Goal: Task Accomplishment & Management: Complete application form

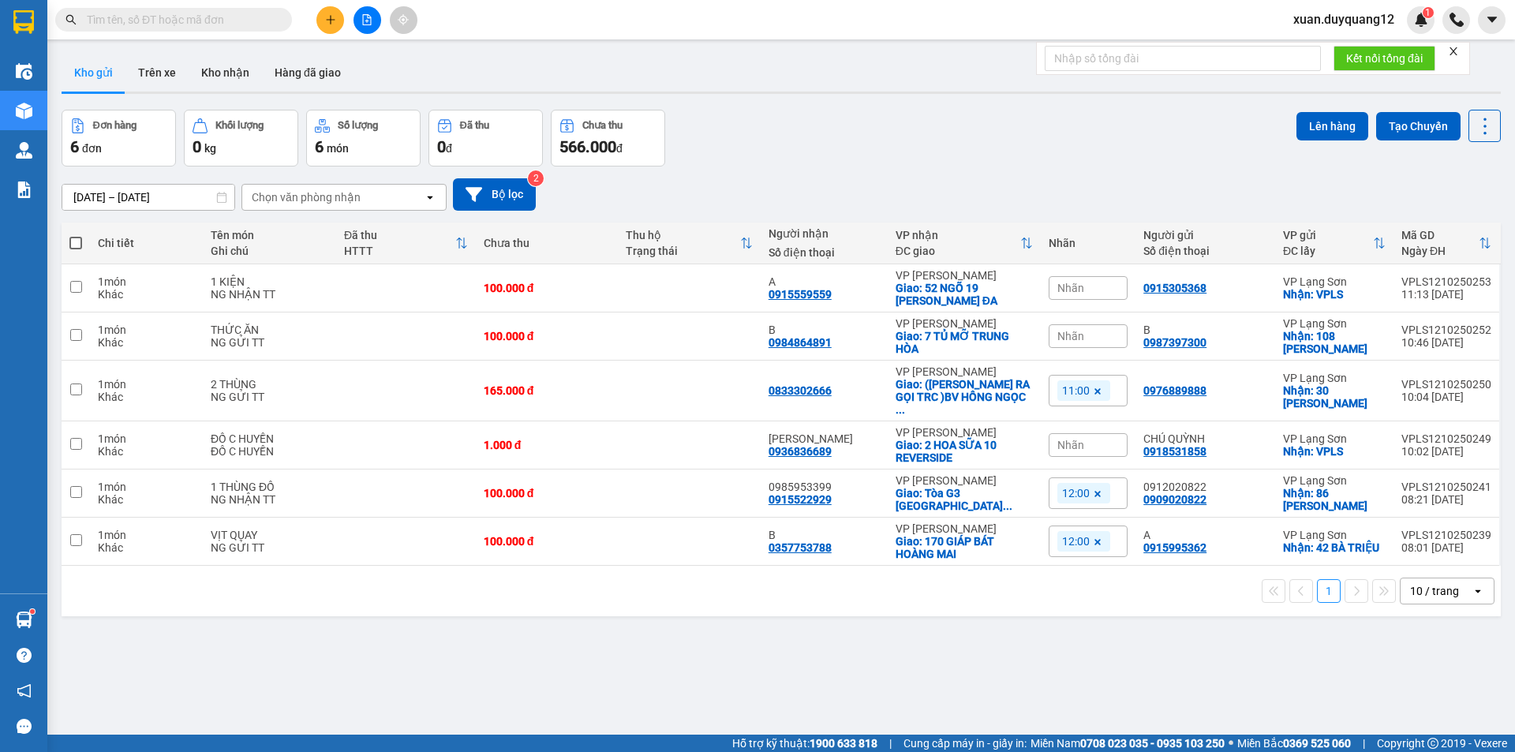
click at [1079, 282] on div "Nhãn" at bounding box center [1087, 288] width 79 height 24
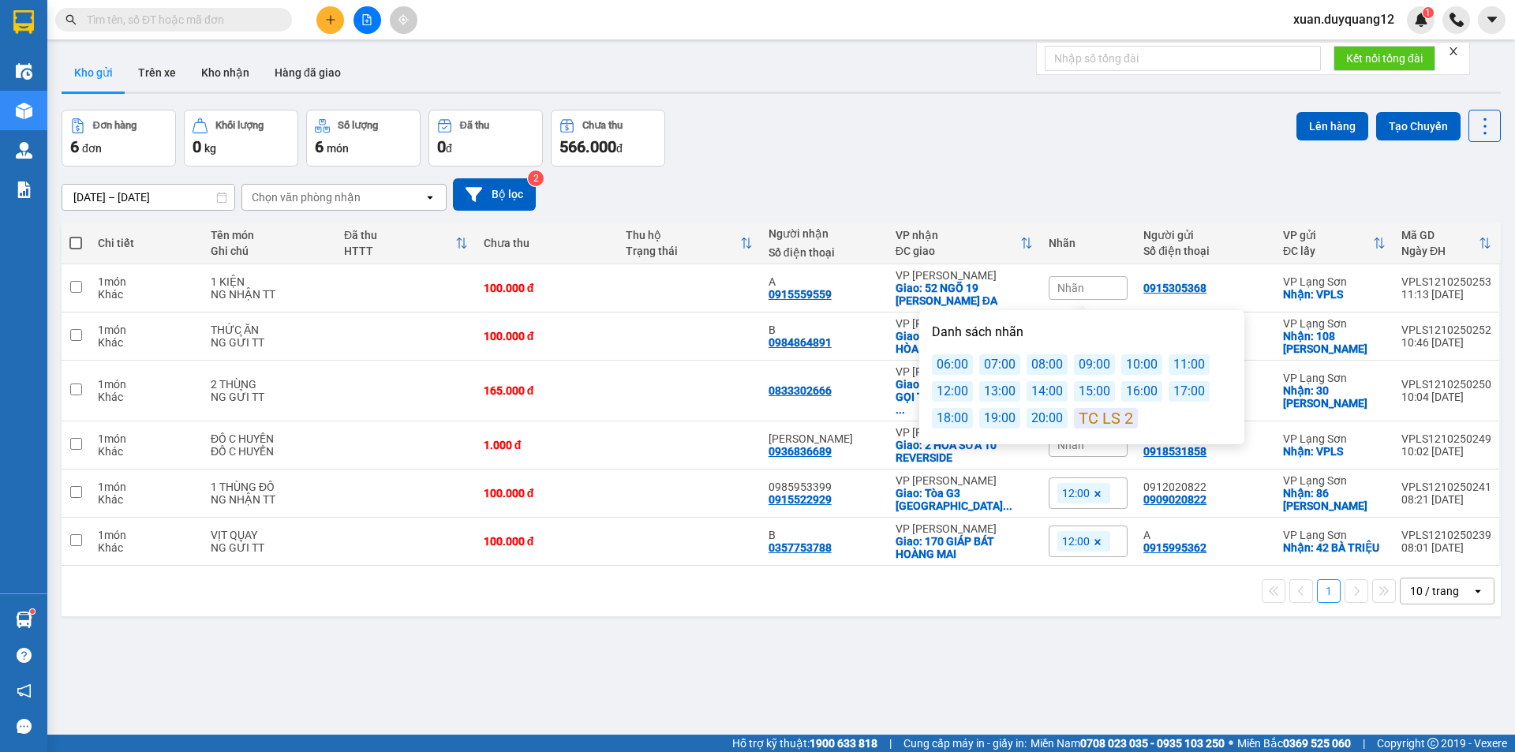
click at [949, 387] on div "12:00" at bounding box center [952, 391] width 41 height 21
click at [965, 166] on div "[DATE] – [DATE] Press the down arrow key to interact with the calendar and sele…" at bounding box center [781, 194] width 1439 height 56
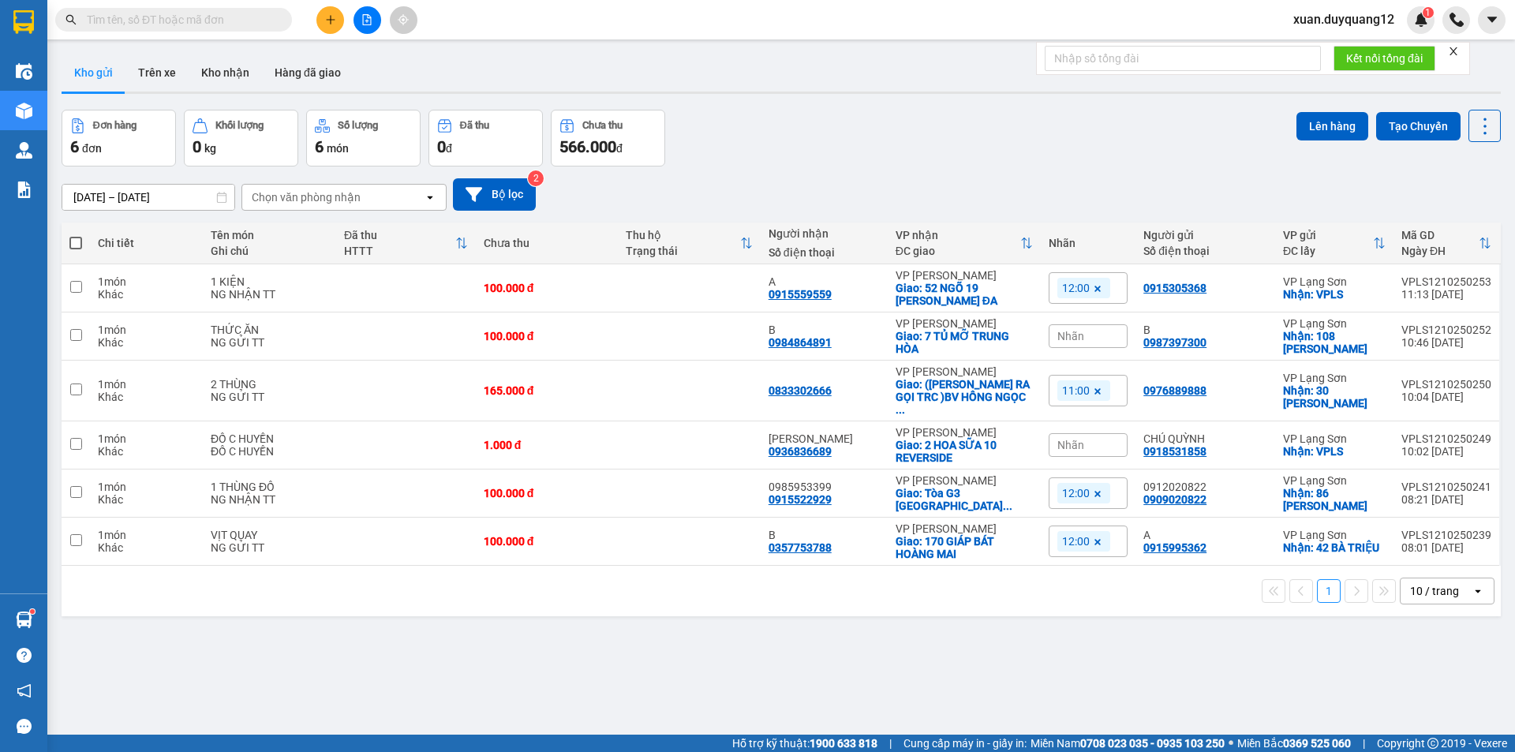
click at [331, 27] on button at bounding box center [330, 20] width 28 height 28
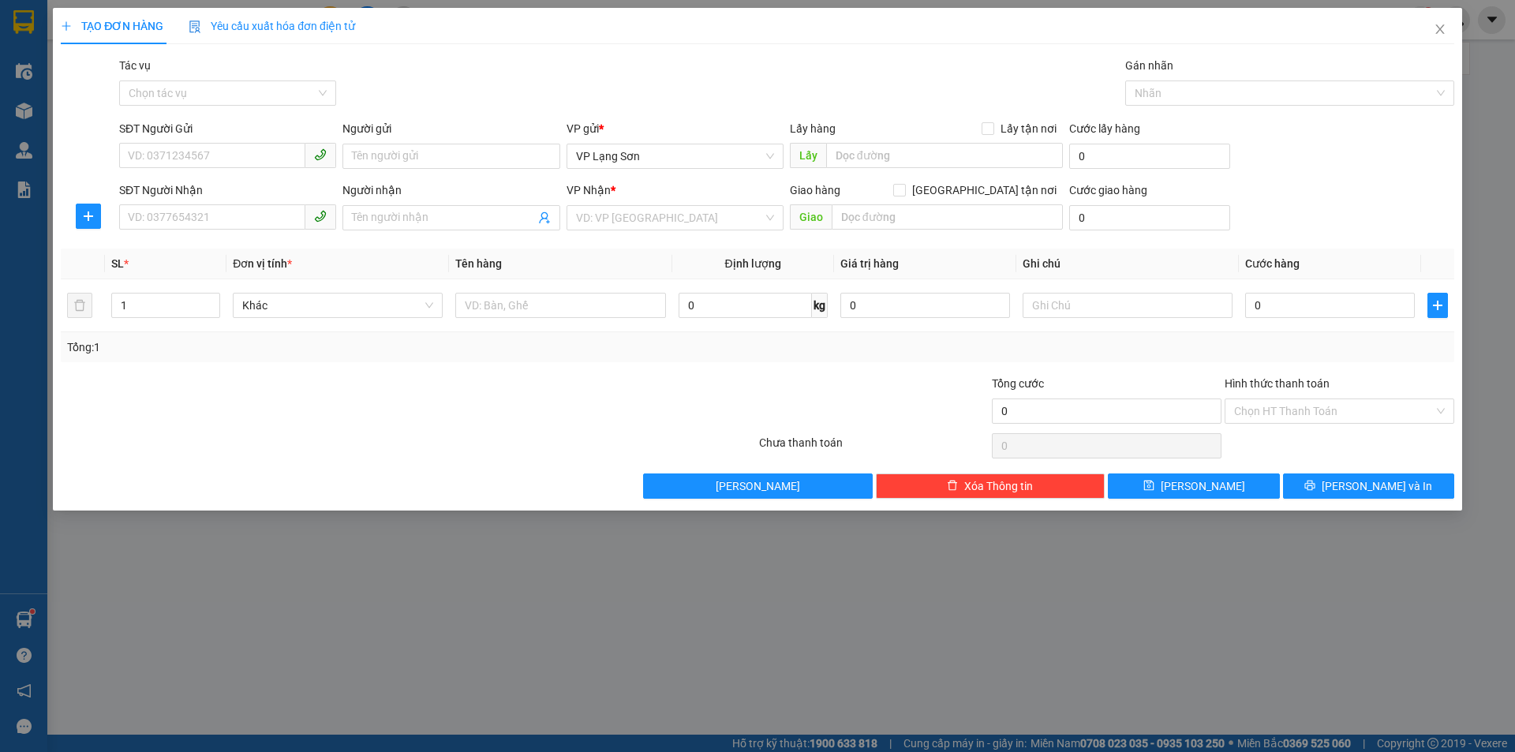
click at [156, 142] on div "SĐT Người Gửi" at bounding box center [227, 132] width 217 height 24
click at [151, 153] on input "SĐT Người Gửi" at bounding box center [212, 155] width 186 height 25
paste input "0915995362"
click at [215, 185] on div "0915995362 - A" at bounding box center [228, 187] width 198 height 17
type input "0915995362"
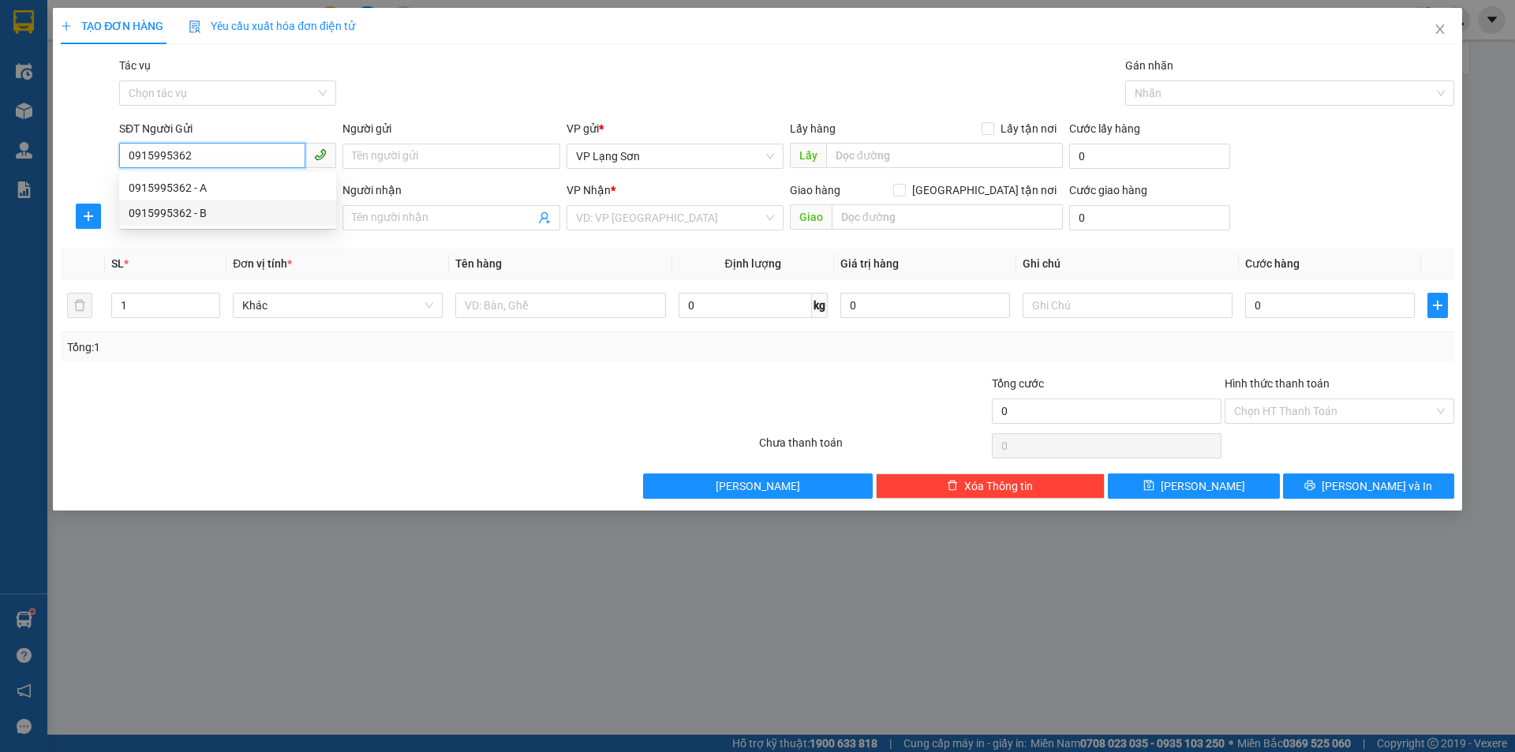
type input "A"
checkbox input "true"
type input "42 BÀ TRIỆU"
type input "0915995362"
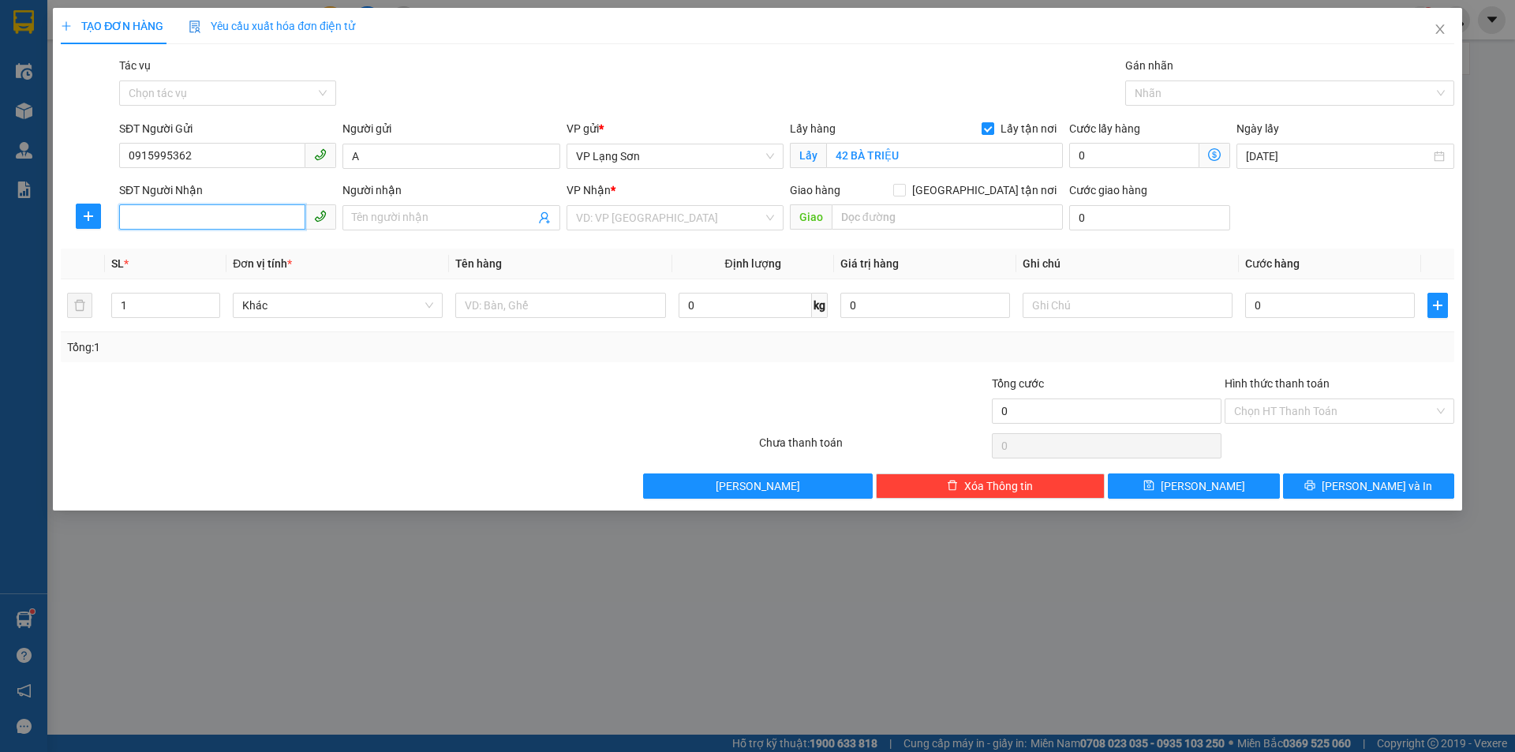
click at [211, 215] on input "SĐT Người Nhận" at bounding box center [212, 216] width 186 height 25
type input "0963627839"
click at [634, 228] on input "search" at bounding box center [669, 218] width 187 height 24
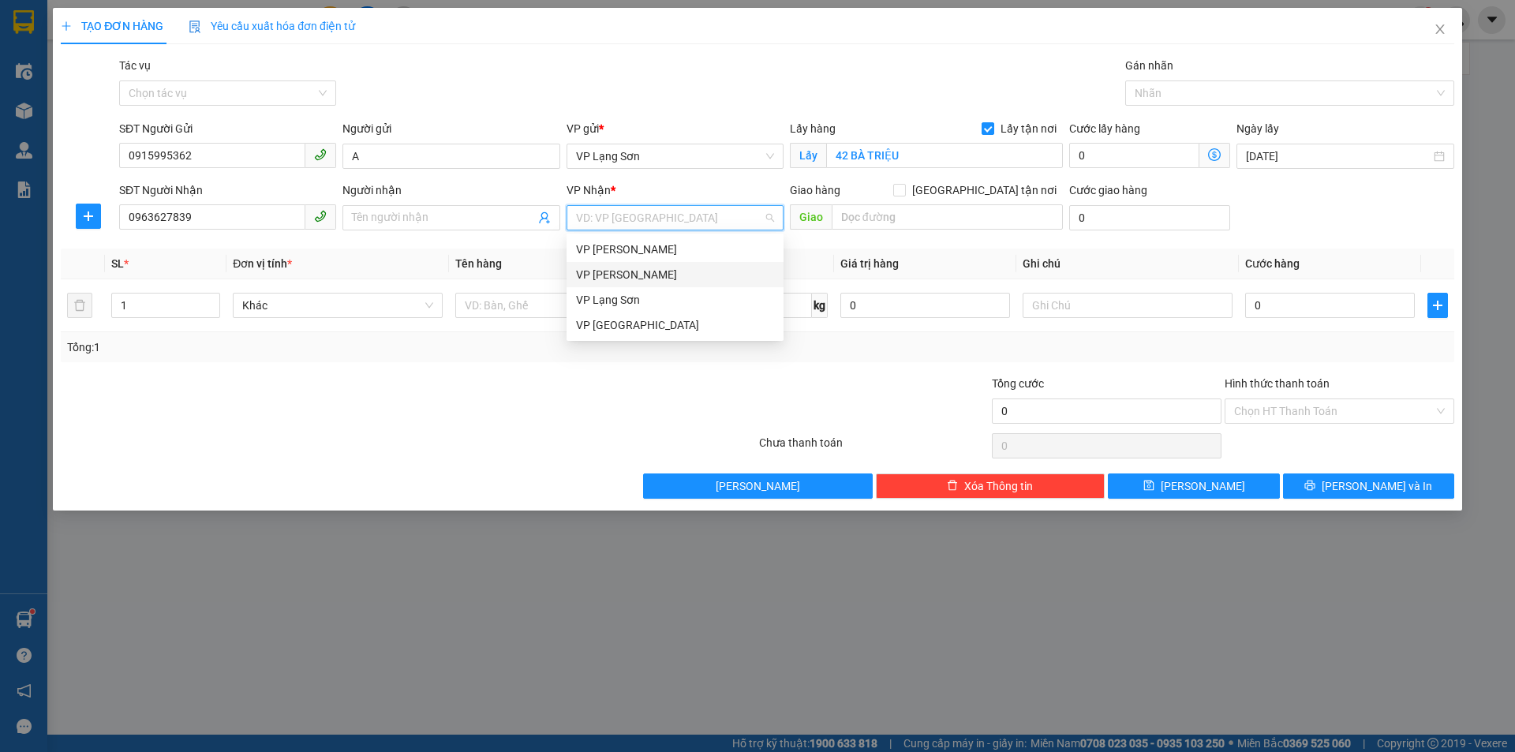
drag, startPoint x: 637, startPoint y: 274, endPoint x: 665, endPoint y: 270, distance: 28.7
click at [637, 274] on div "VP [PERSON_NAME]" at bounding box center [675, 274] width 198 height 17
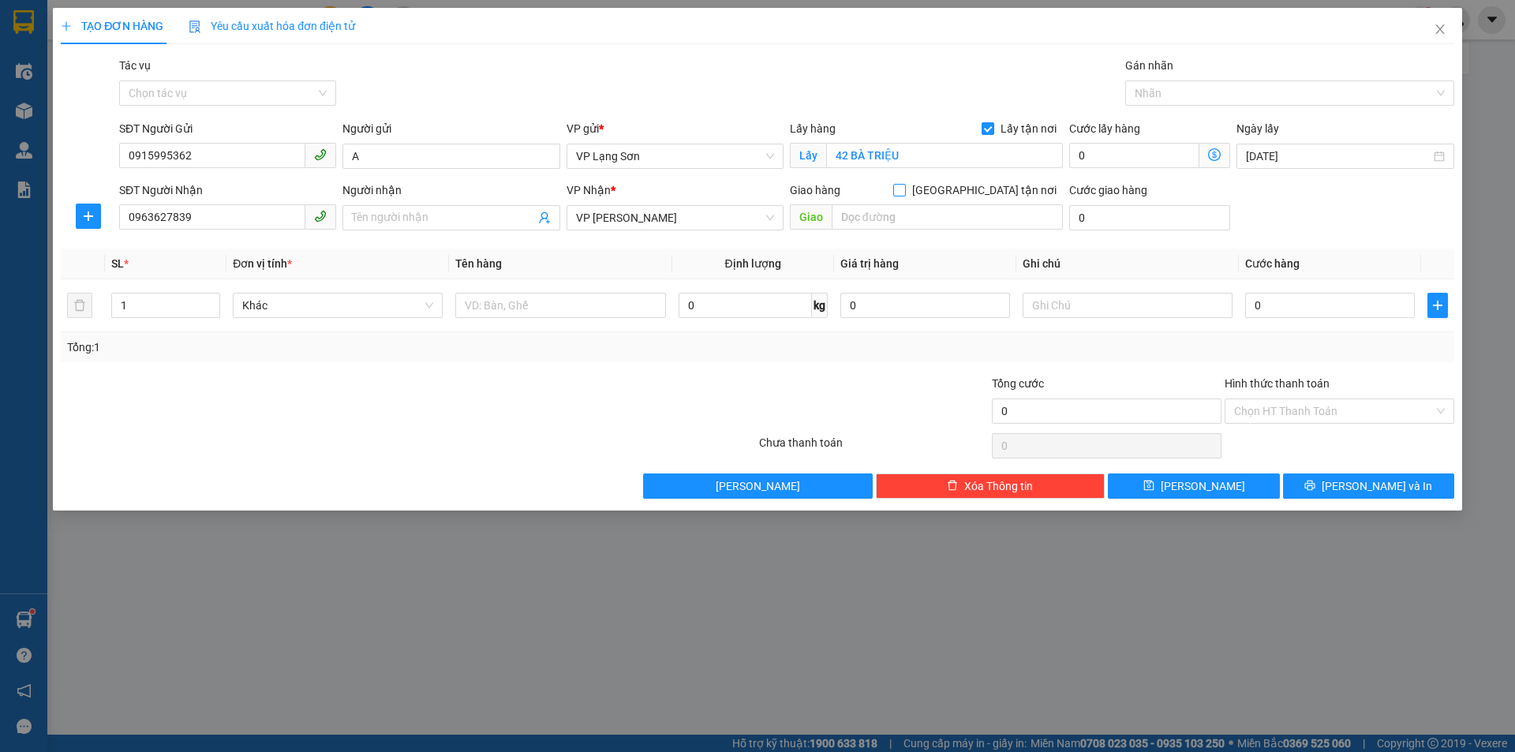
click at [1001, 189] on span "[GEOGRAPHIC_DATA] tận nơi" at bounding box center [984, 189] width 157 height 17
click at [904, 189] on input "[GEOGRAPHIC_DATA] tận nơi" at bounding box center [898, 189] width 11 height 11
checkbox input "true"
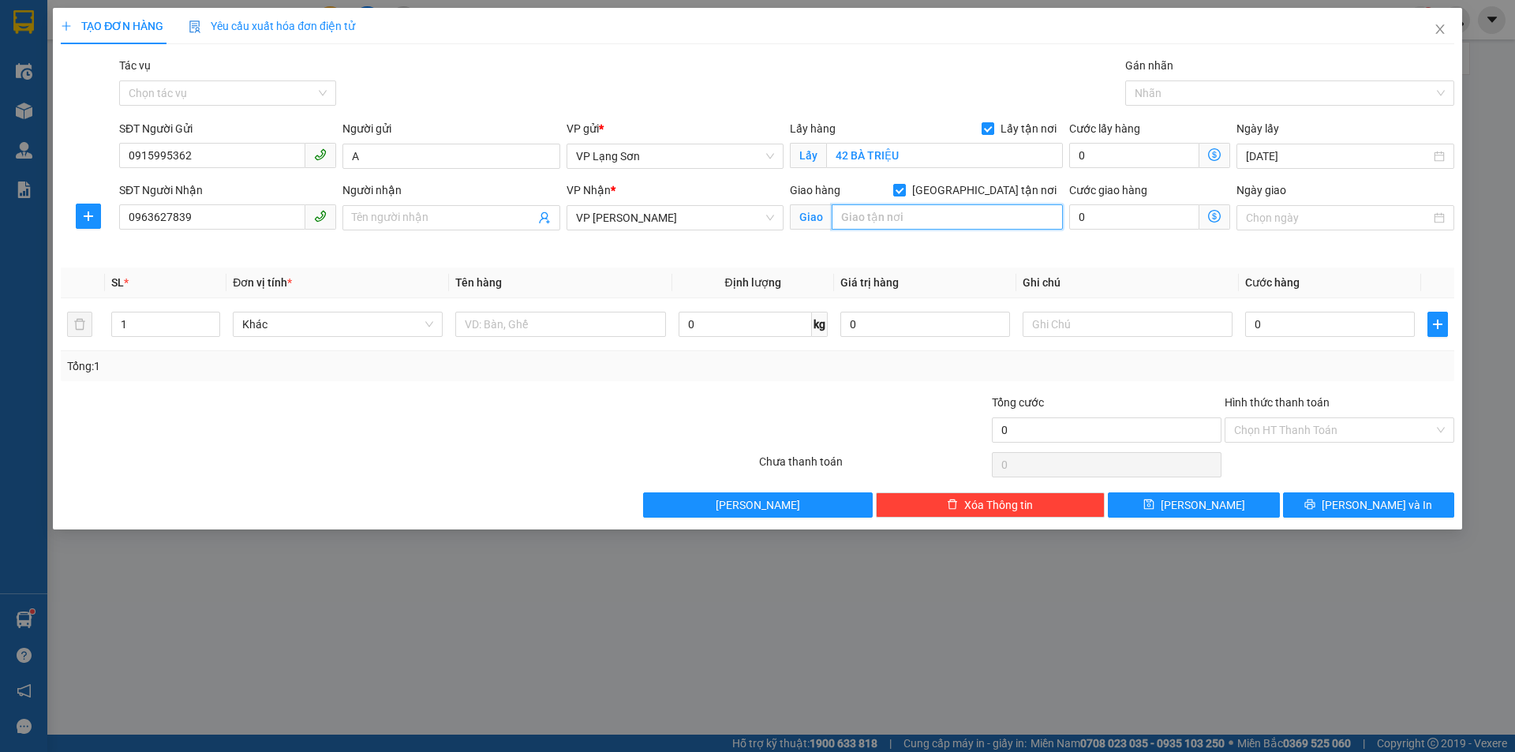
click at [987, 220] on input "text" at bounding box center [946, 216] width 231 height 25
type input "NGÕ 291 [PERSON_NAME]"
click at [1278, 337] on div "0" at bounding box center [1330, 324] width 170 height 32
type input "41"
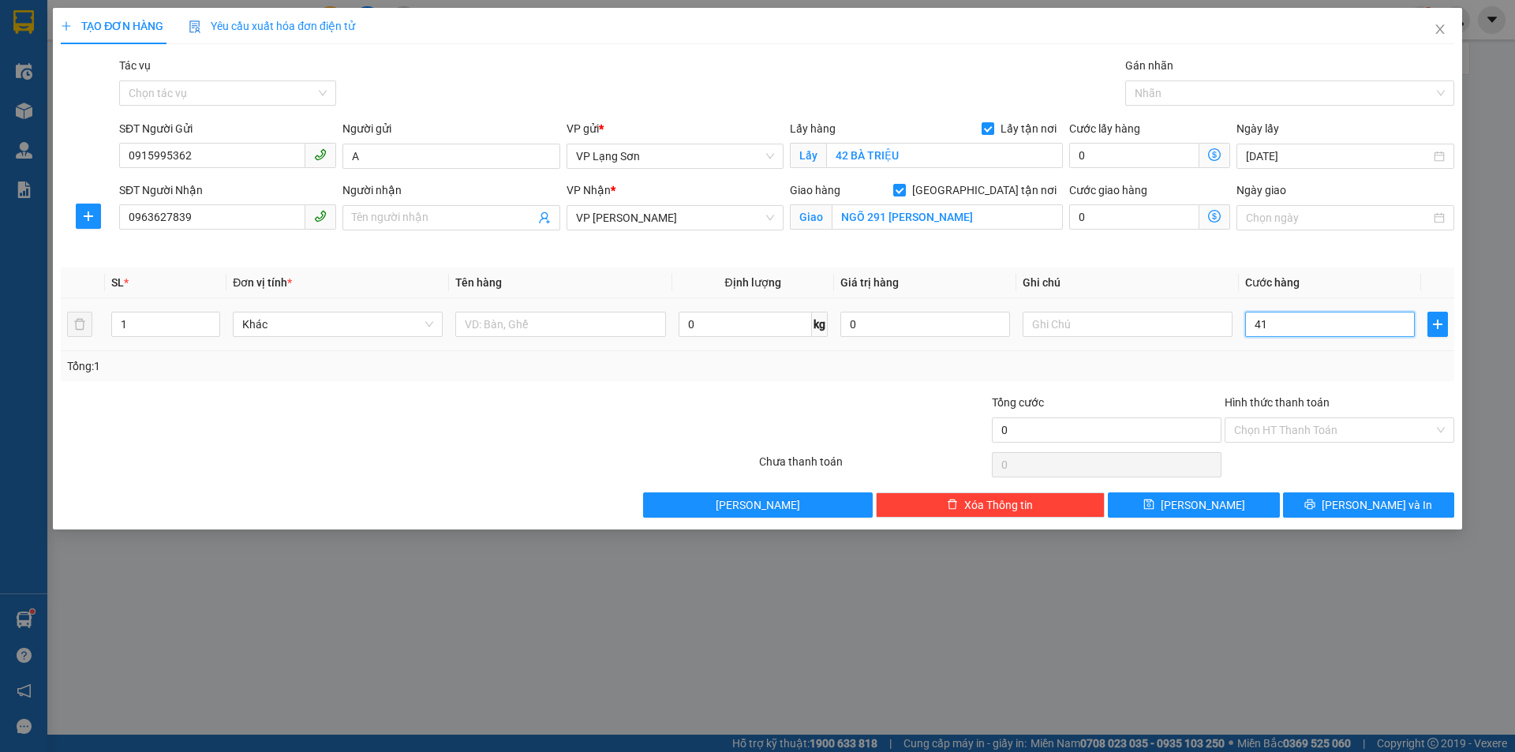
type input "41"
type input "410"
type input "4.100"
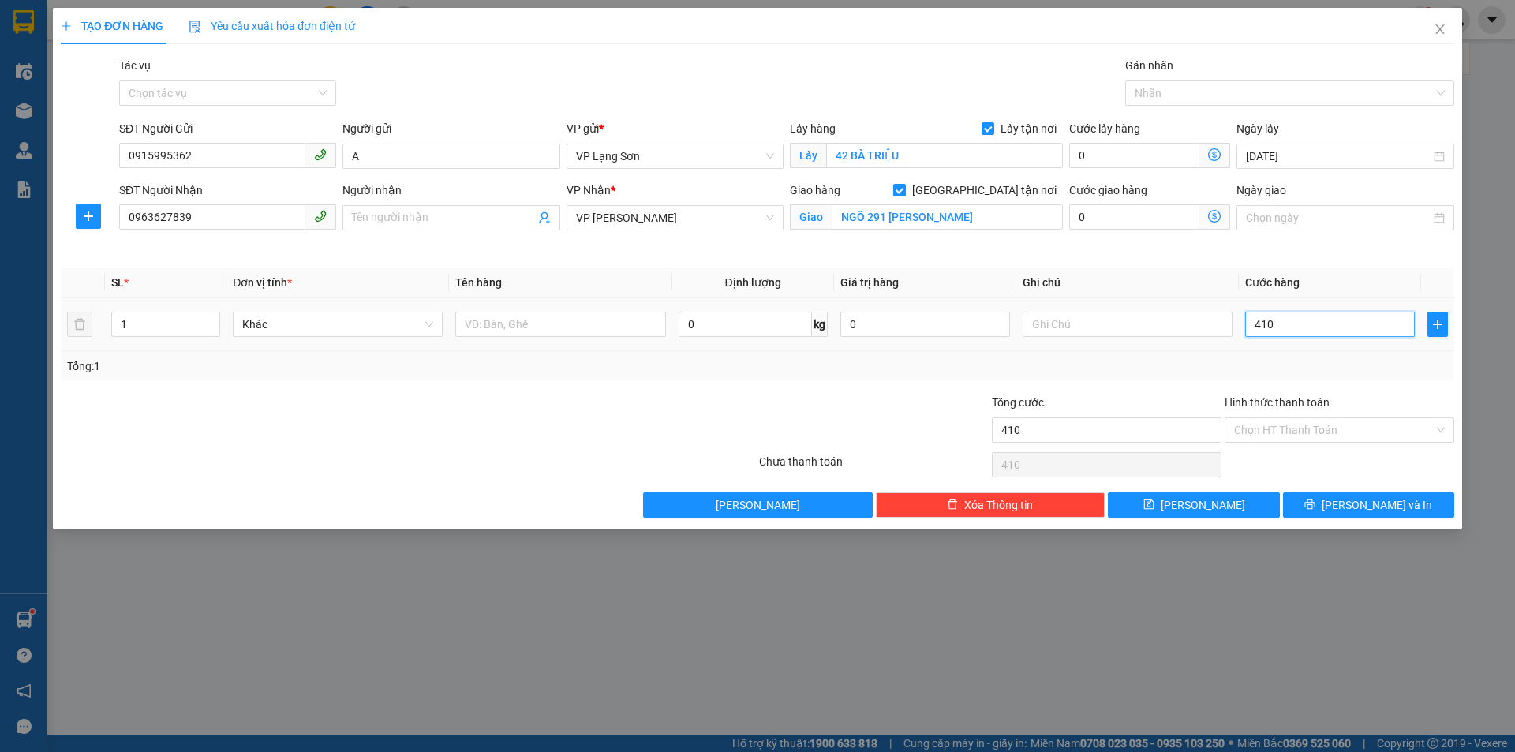
type input "4.100"
type input "410"
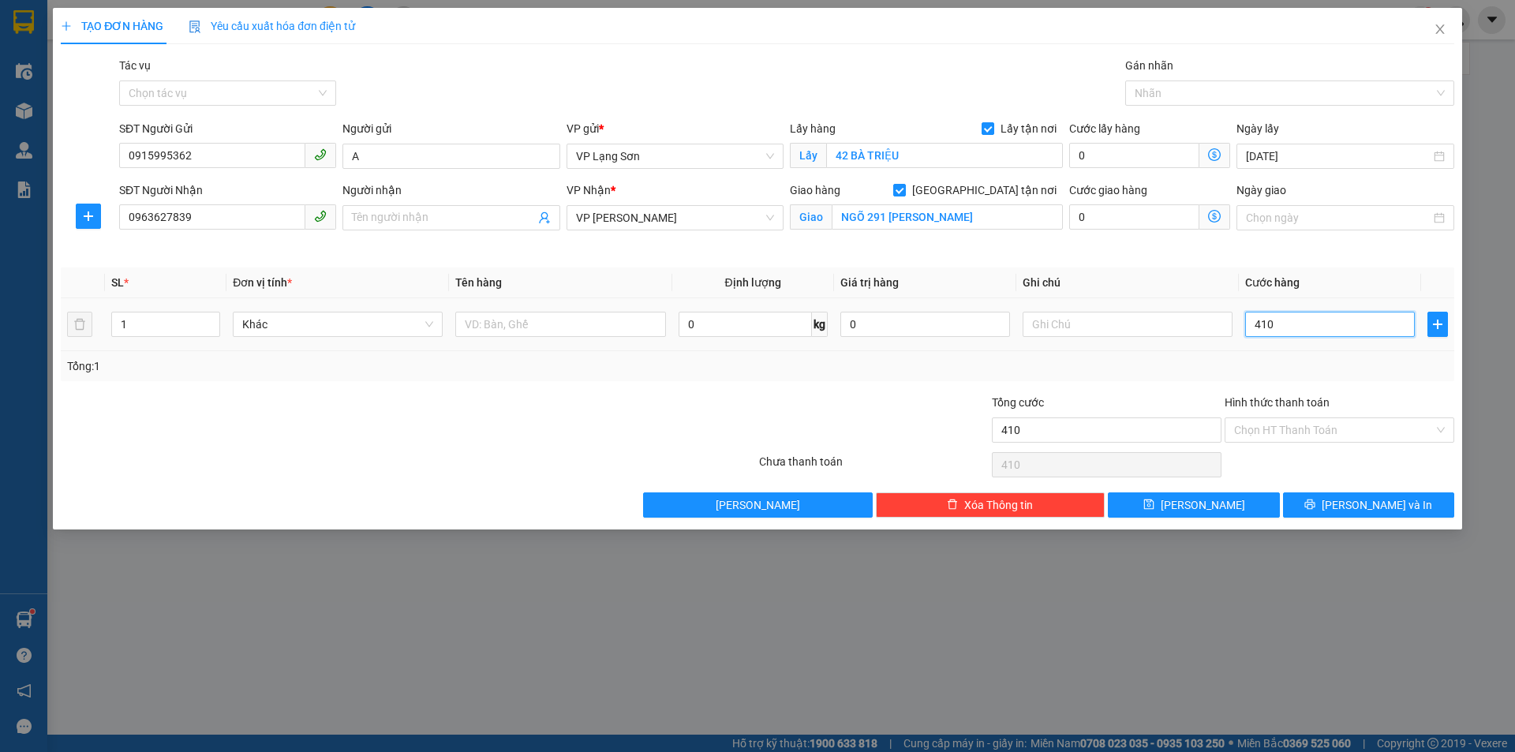
type input "41"
type input "4"
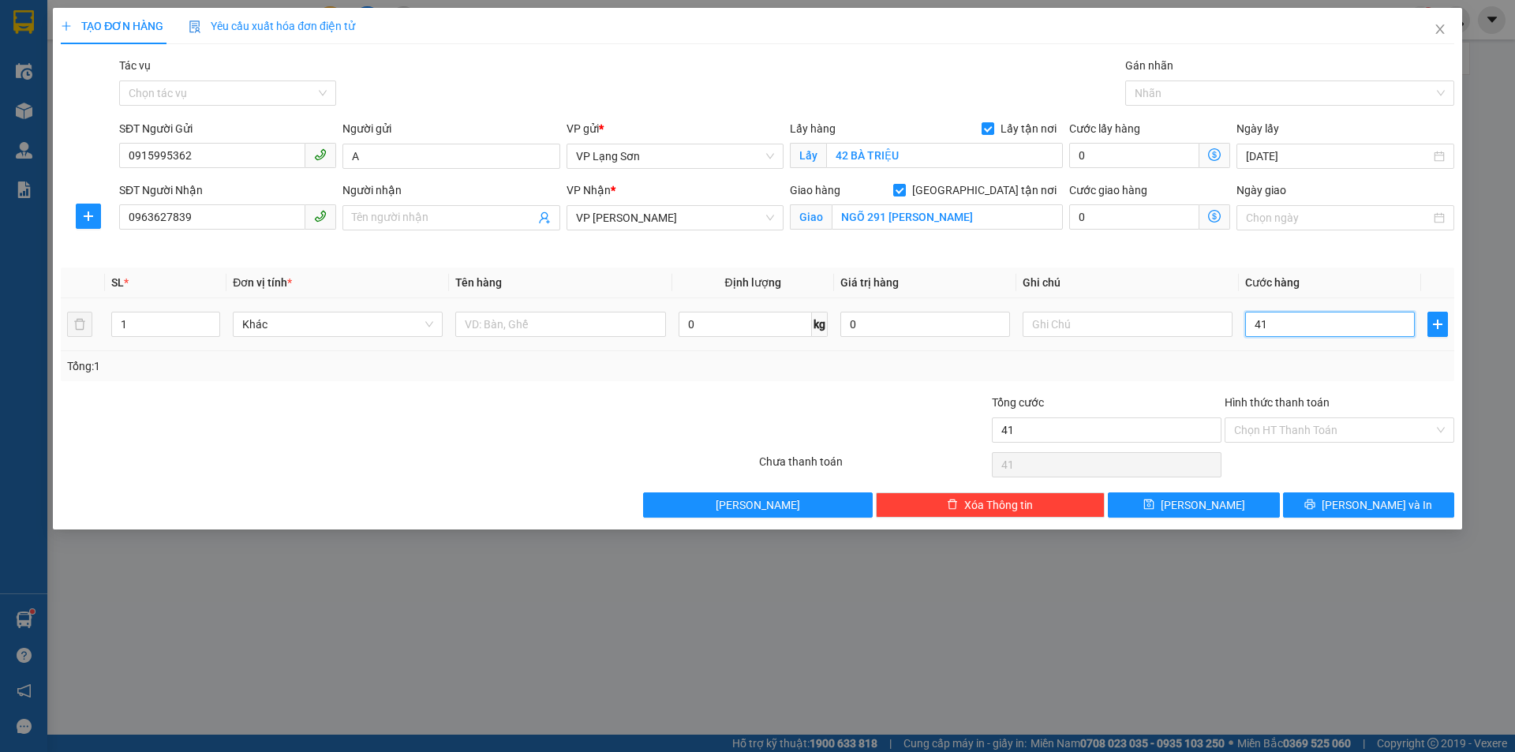
type input "4"
type input "0"
type input "10"
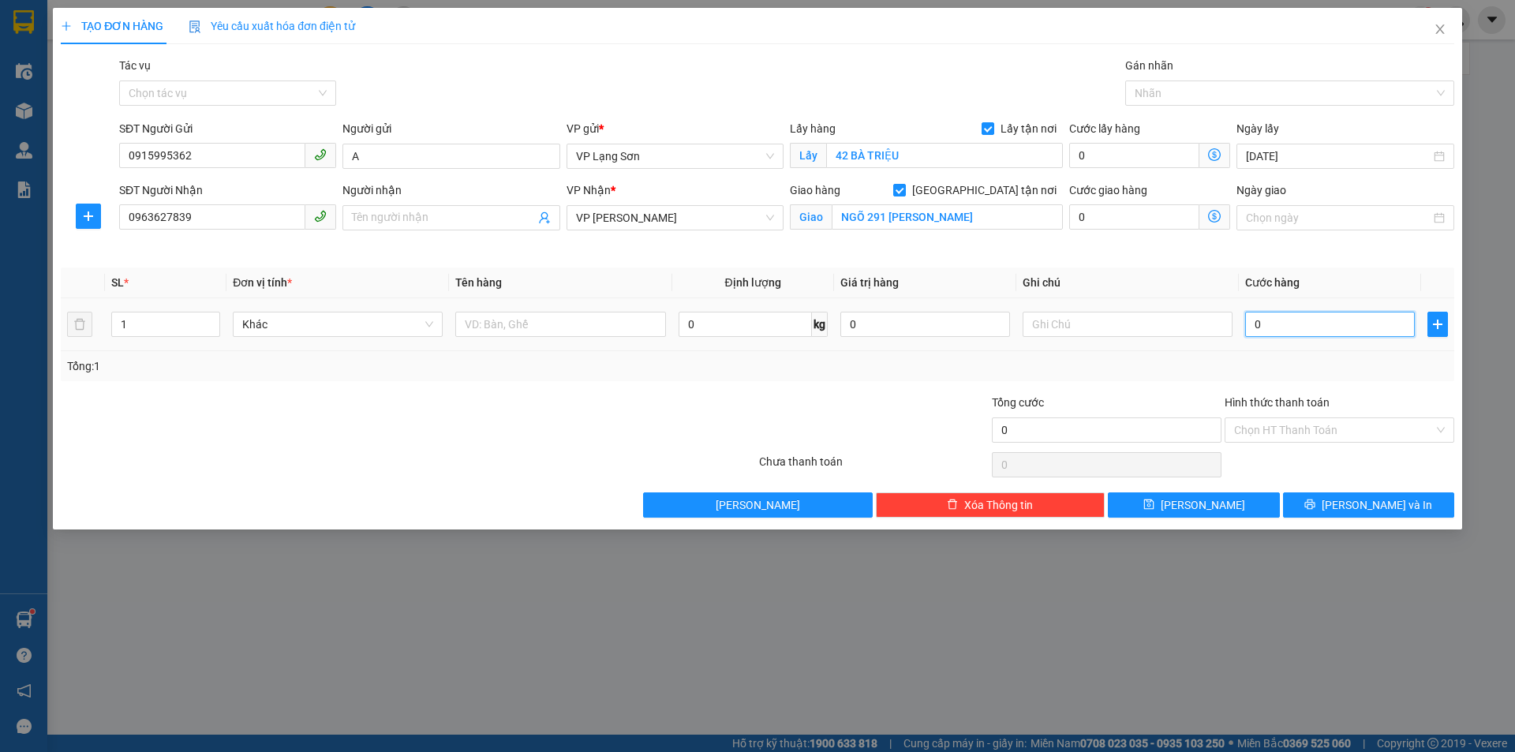
type input "10"
type input "100"
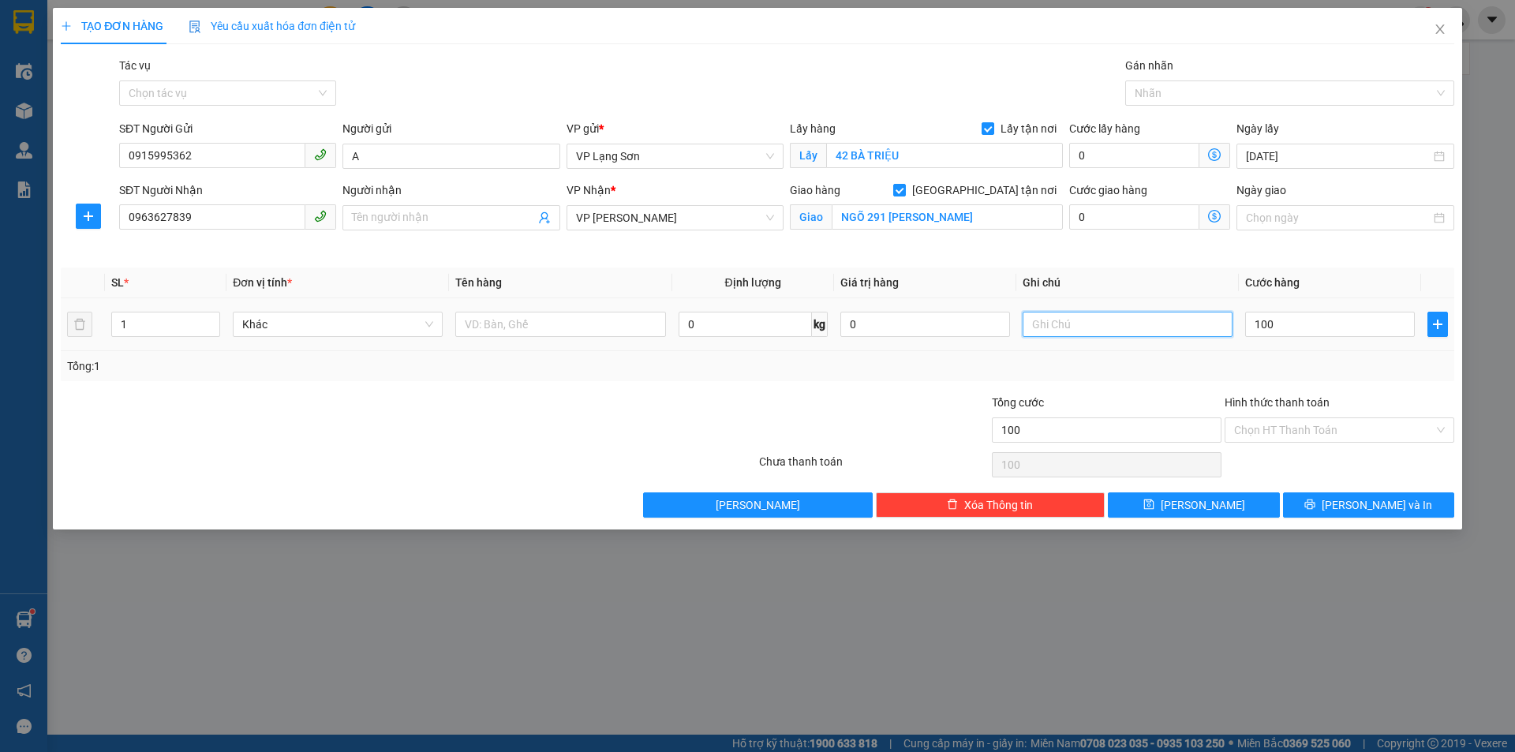
type input "100.000"
click at [1091, 326] on input "text" at bounding box center [1127, 324] width 210 height 25
type input "NG GỬI TT"
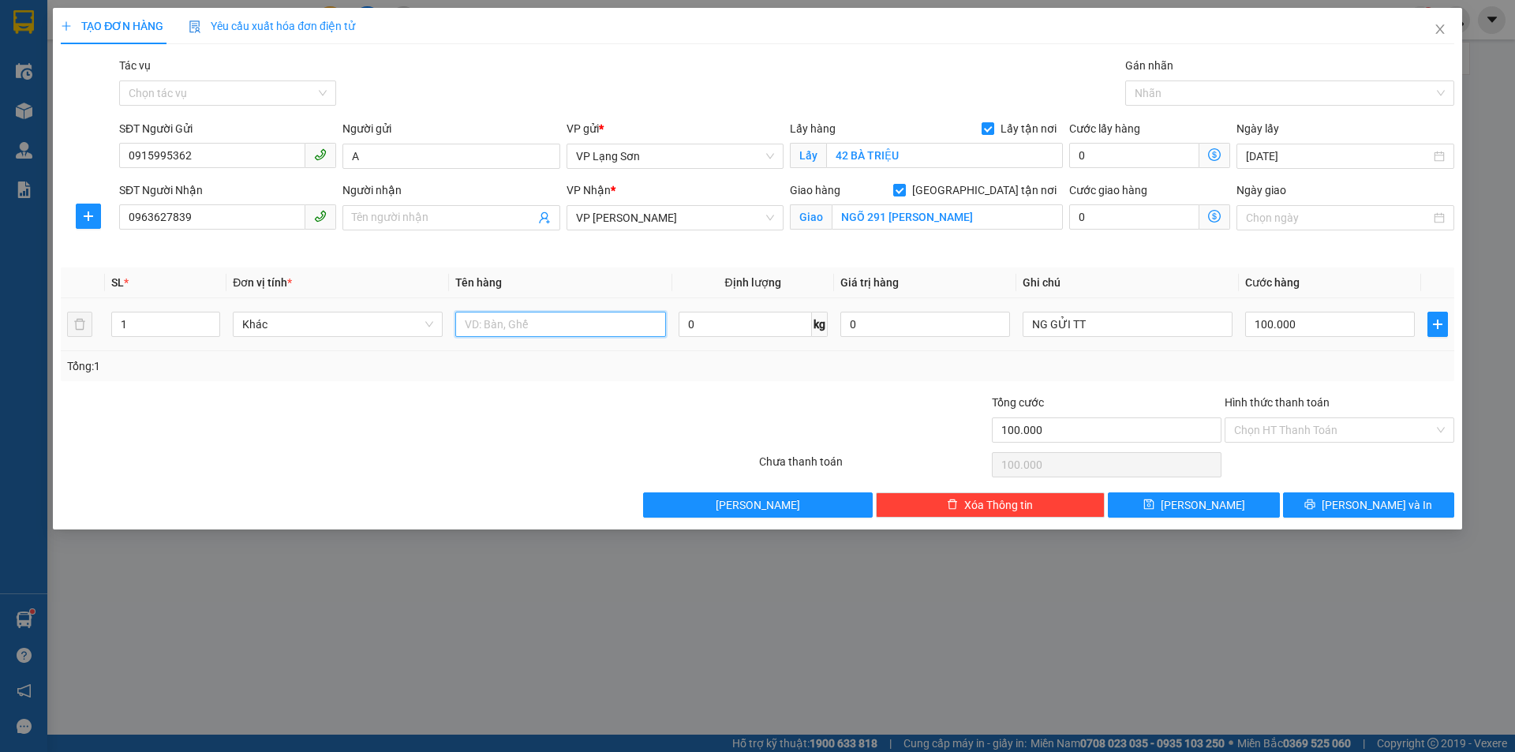
drag, startPoint x: 629, startPoint y: 316, endPoint x: 622, endPoint y: 328, distance: 14.1
click at [622, 327] on input "text" at bounding box center [560, 324] width 210 height 25
type input "1"
type input "VỊT QUAY"
click at [1200, 506] on span "[PERSON_NAME]" at bounding box center [1202, 504] width 84 height 17
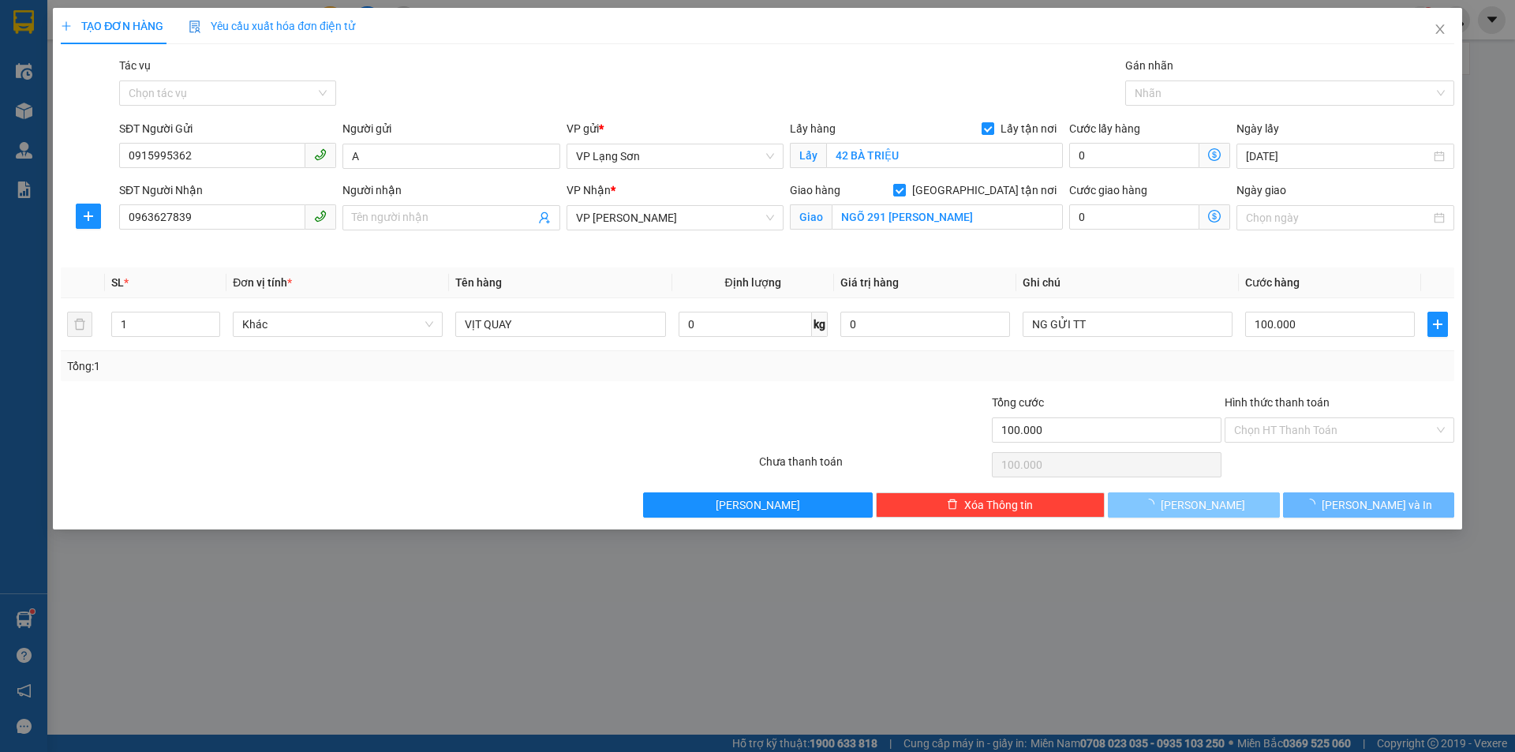
checkbox input "false"
type input "0"
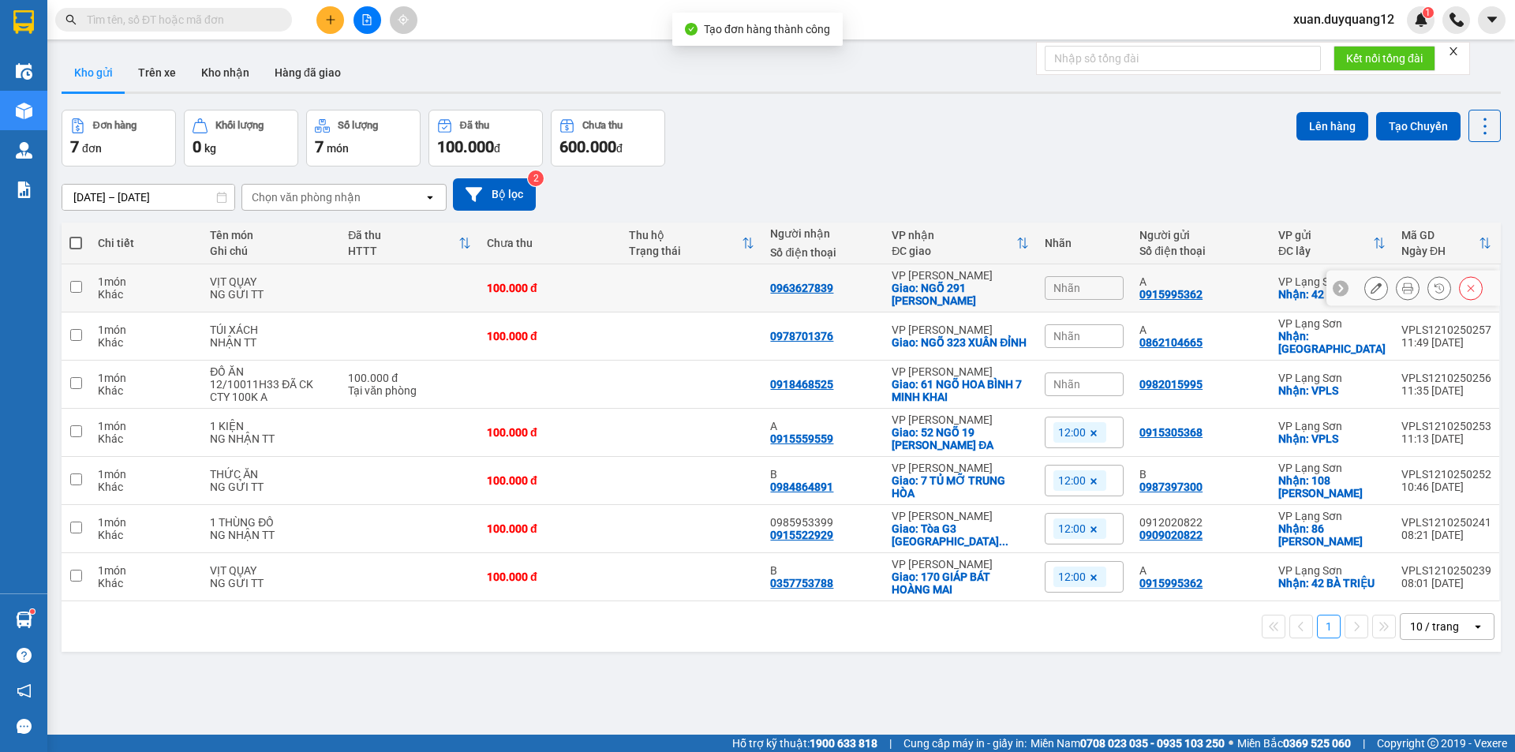
click at [1092, 282] on div "Nhãn" at bounding box center [1083, 288] width 79 height 24
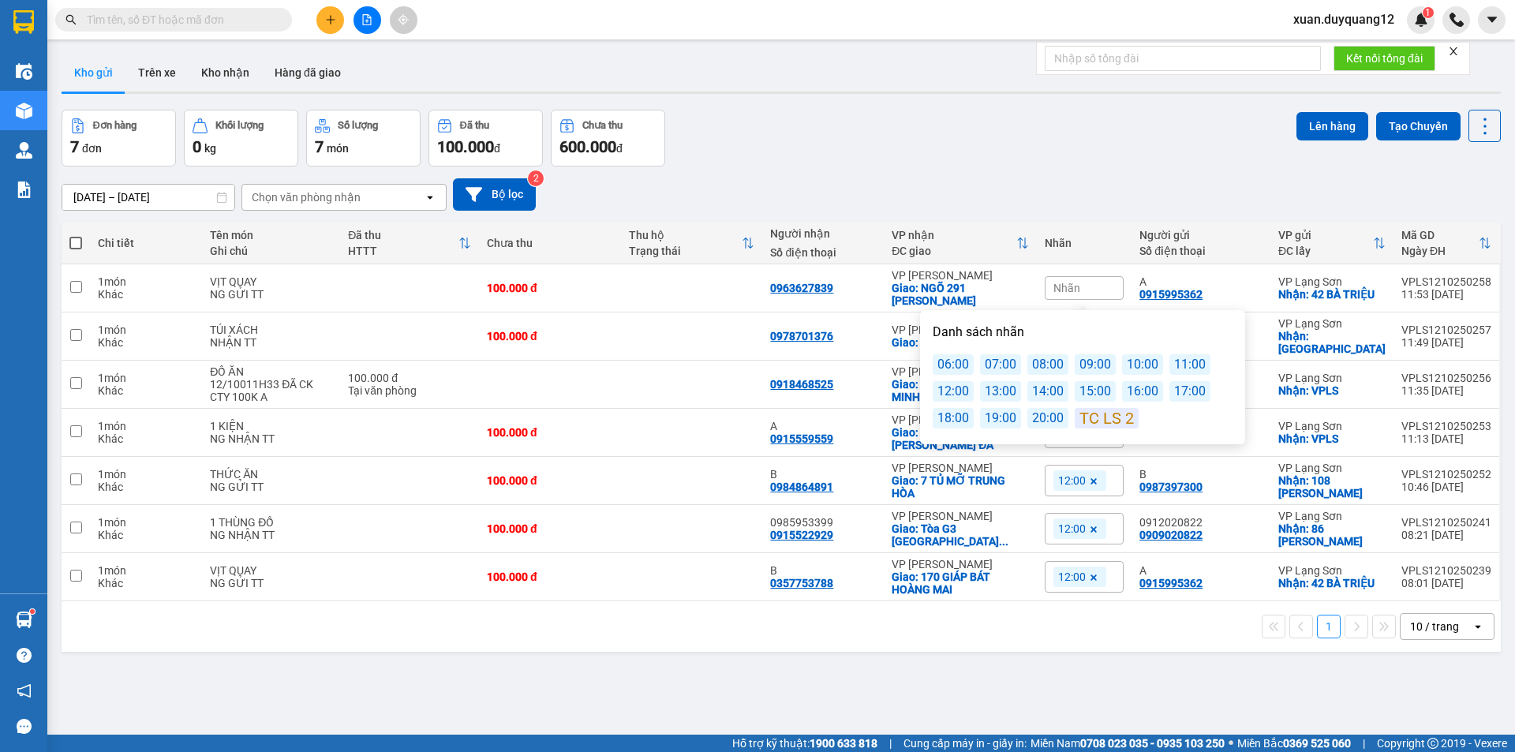
click at [993, 397] on div "13:00" at bounding box center [1000, 391] width 41 height 21
drag, startPoint x: 1061, startPoint y: 208, endPoint x: 1075, endPoint y: 207, distance: 14.2
click at [1063, 207] on div "[DATE] – [DATE] Press the down arrow key to interact with the calendar and sele…" at bounding box center [781, 194] width 1439 height 32
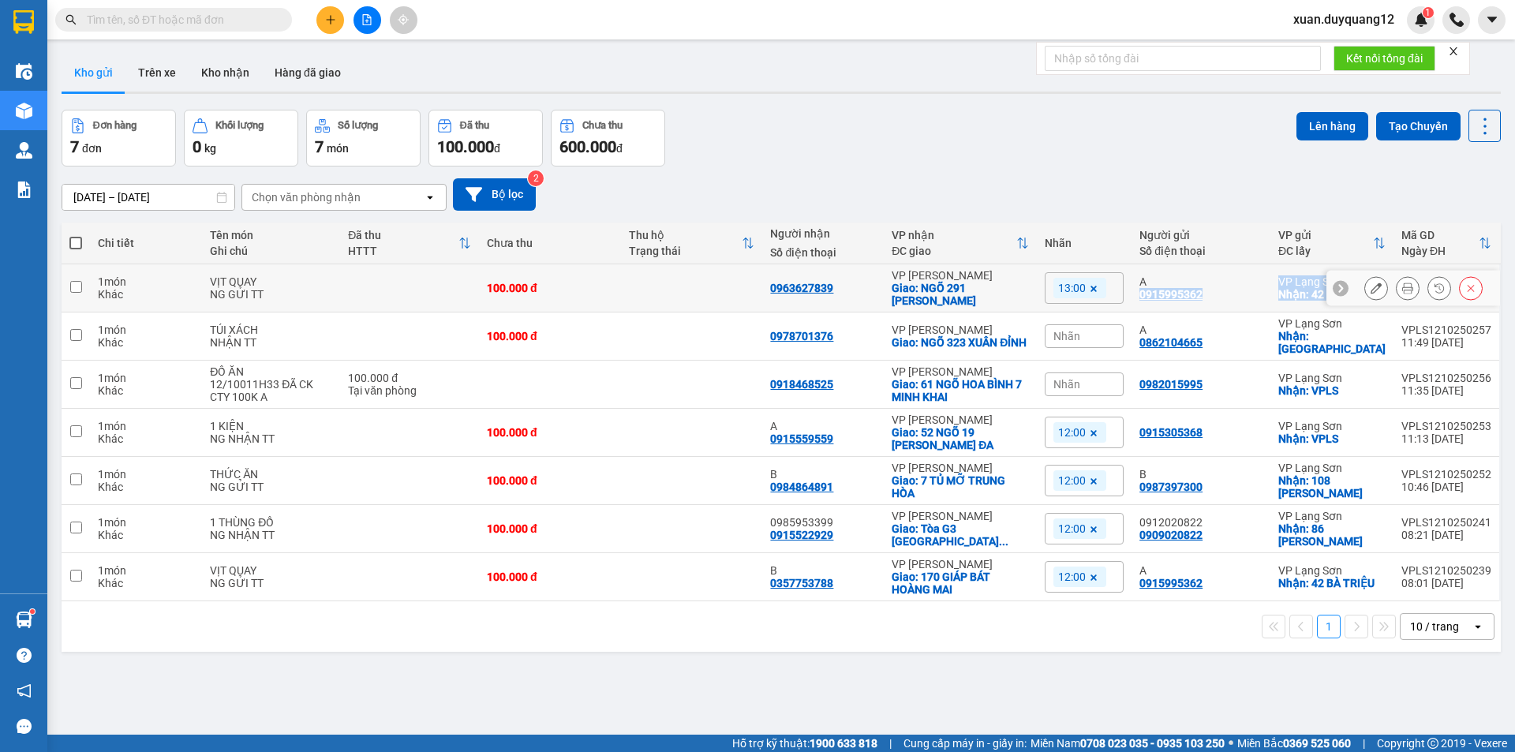
drag, startPoint x: 1135, startPoint y: 299, endPoint x: 1373, endPoint y: 297, distance: 238.3
click at [1373, 297] on tr "1 món Khác VỊT QUAY NG GỬI TT 100.000 đ 0963627839 VP [PERSON_NAME]: NGÕ 291 [P…" at bounding box center [781, 288] width 1439 height 48
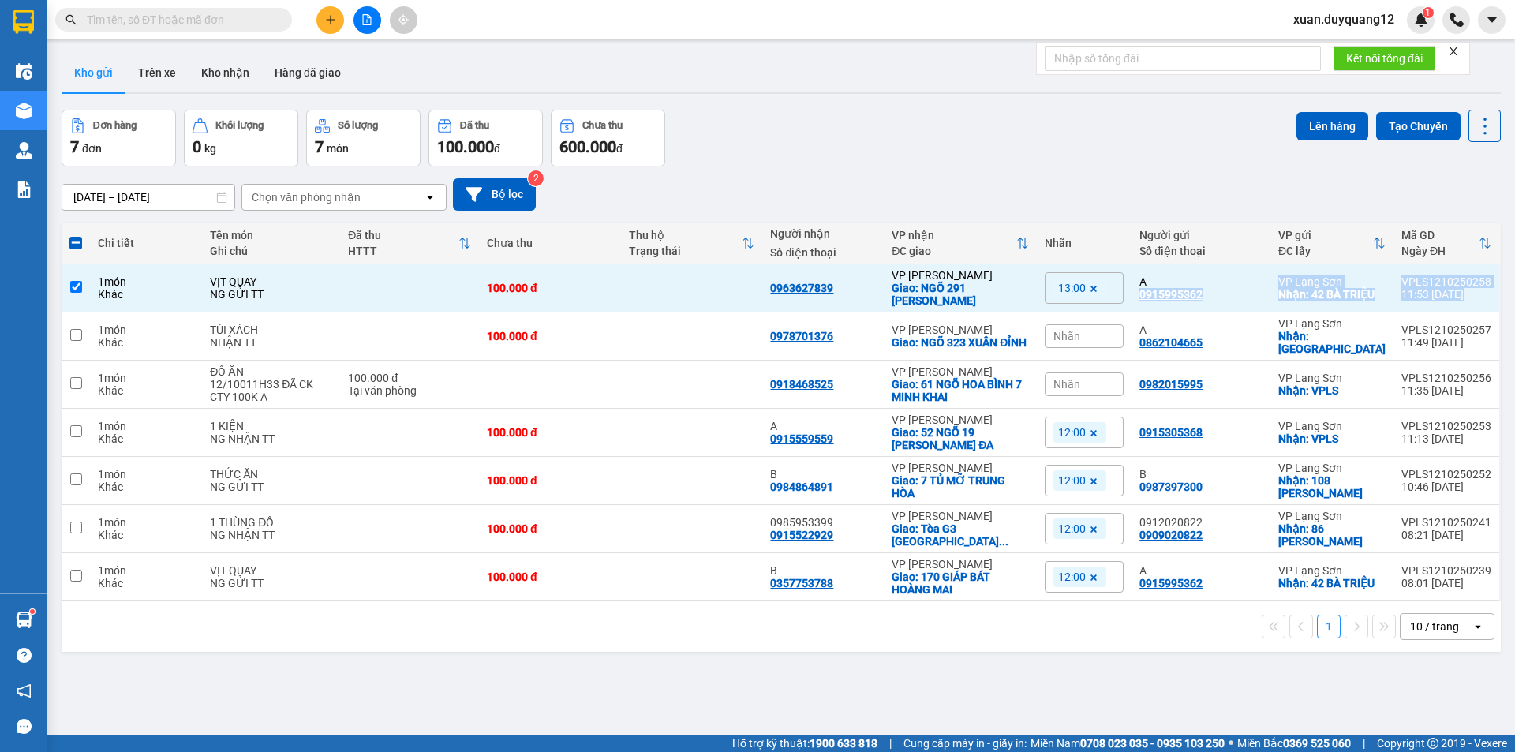
copy tr "0915995362 VP [GEOGRAPHIC_DATA]: 42 BÀ TRIỆU VPLS1210250258 11:53 [DATE]"
click at [1255, 290] on div "A 0915995362" at bounding box center [1200, 287] width 123 height 25
checkbox input "false"
